Goal: Task Accomplishment & Management: Manage account settings

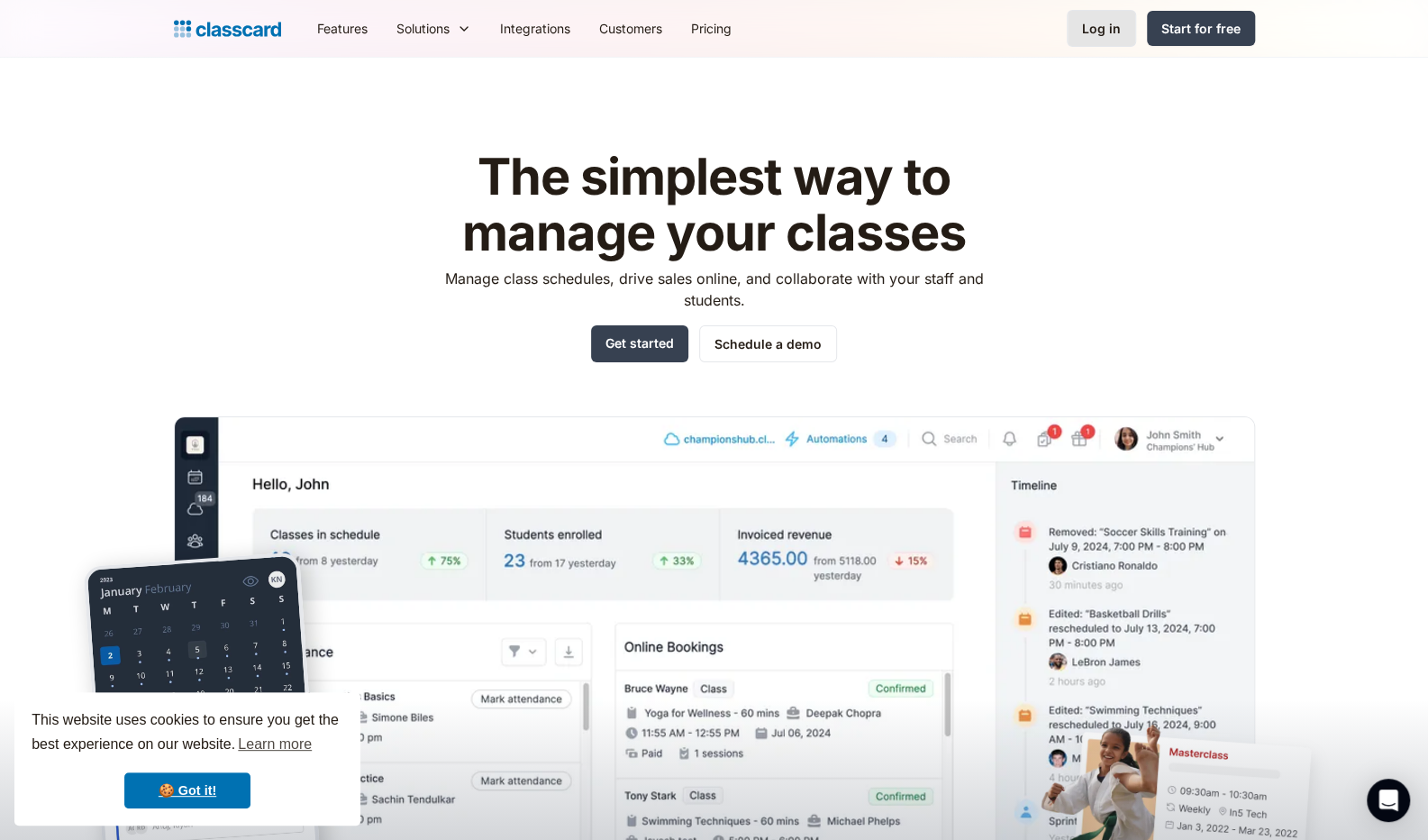
click at [1093, 34] on div "Log in" at bounding box center [1102, 28] width 39 height 19
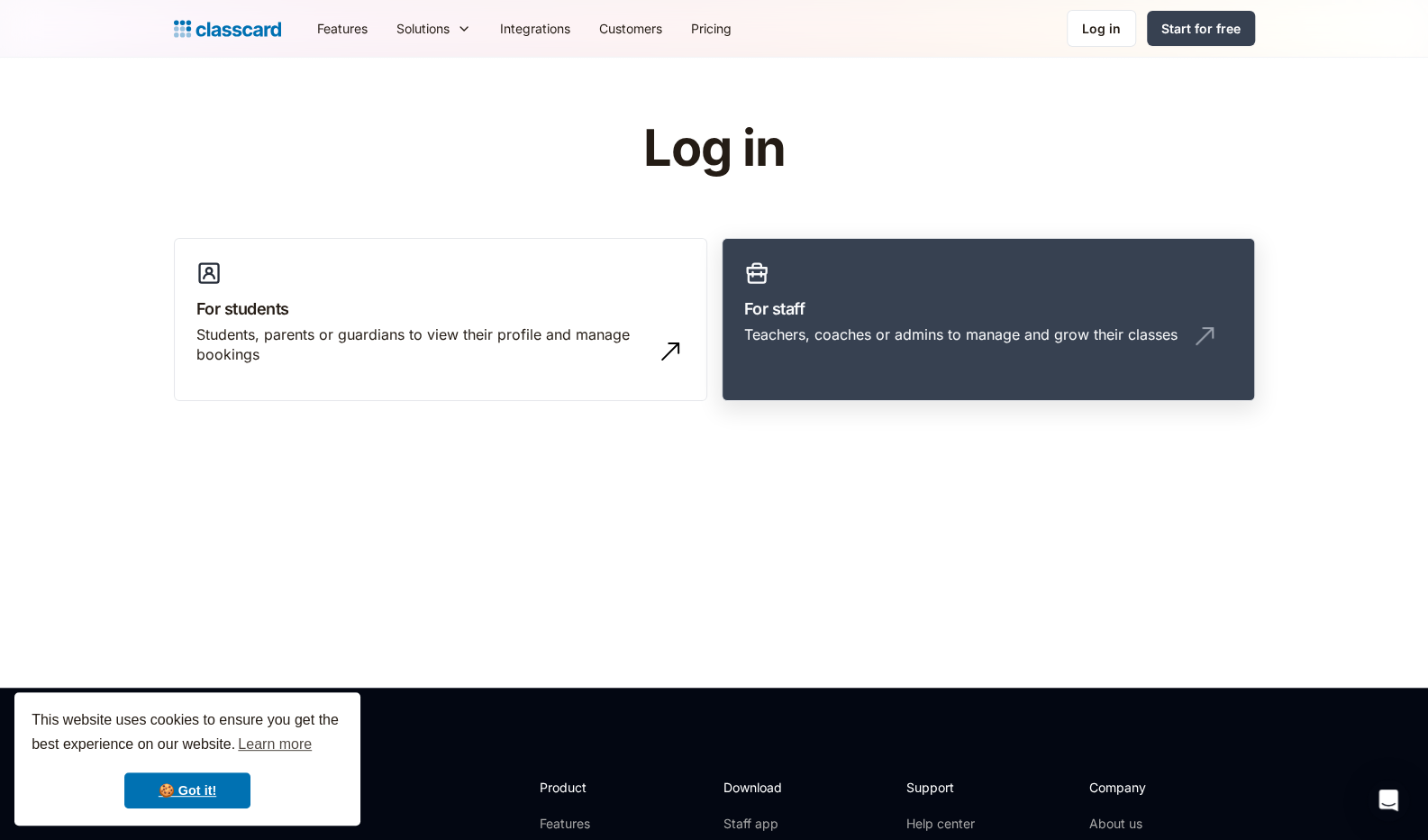
click at [753, 340] on div "Teachers, coaches or admins to manage and grow their classes" at bounding box center [961, 333] width 433 height 19
